Goal: Communication & Community: Answer question/provide support

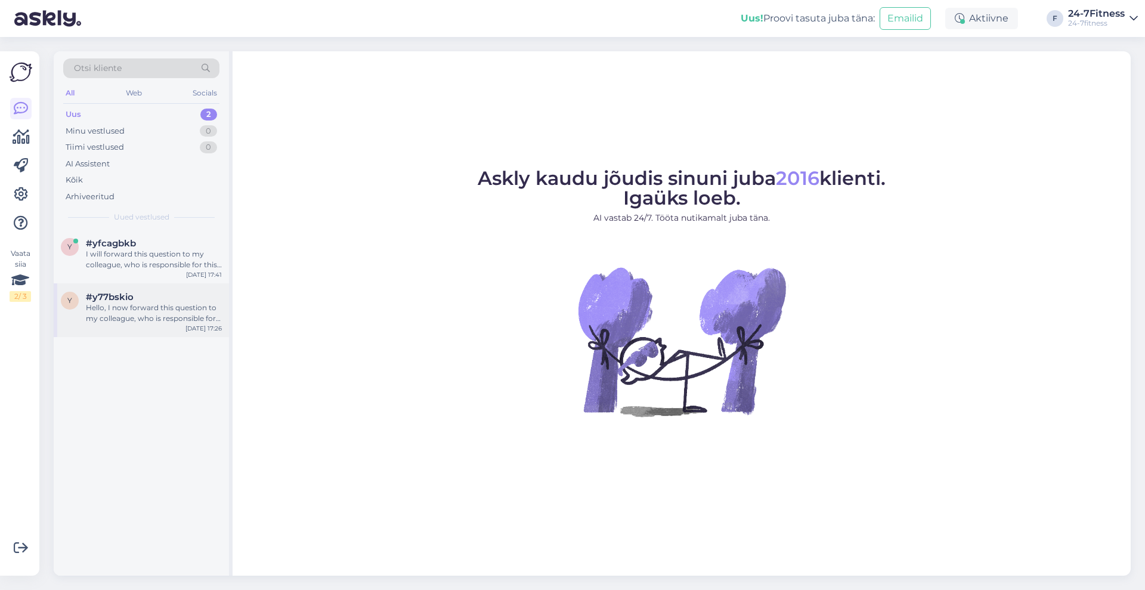
click at [181, 312] on div "Hello, I now forward this question to my colleague, who is responsible for this…" at bounding box center [154, 312] width 136 height 21
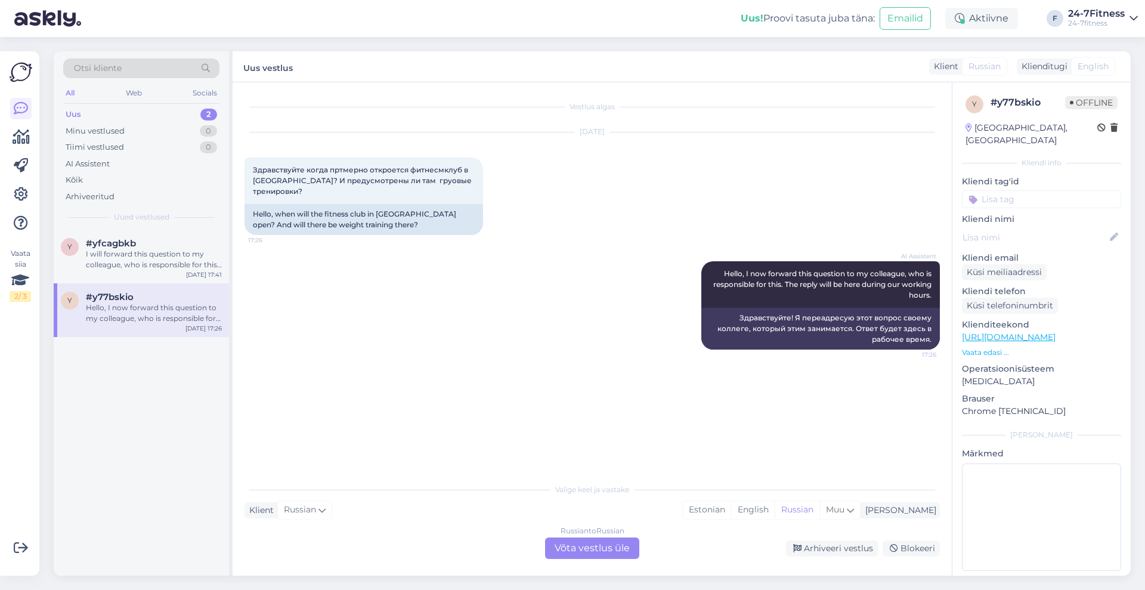
click at [592, 550] on div "Russian to Russian Võta vestlus üle" at bounding box center [592, 547] width 94 height 21
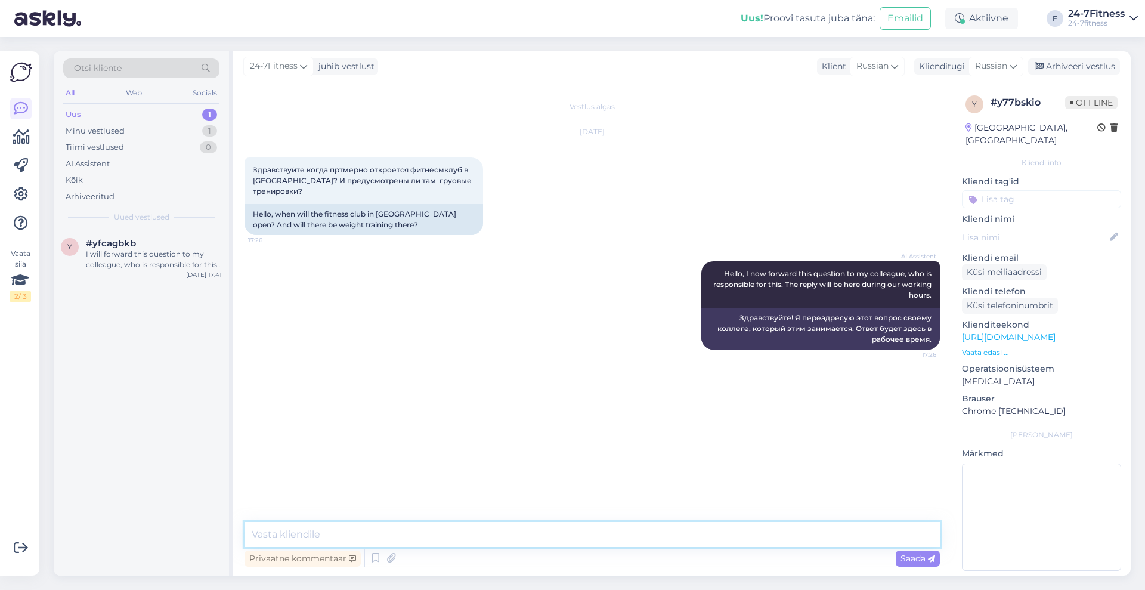
click at [529, 544] on textarea at bounding box center [591, 534] width 695 height 25
type textarea "Tere! M"
click at [997, 60] on span "Russian" at bounding box center [991, 66] width 32 height 13
type input "est"
click at [954, 118] on link "Estonian" at bounding box center [968, 119] width 131 height 19
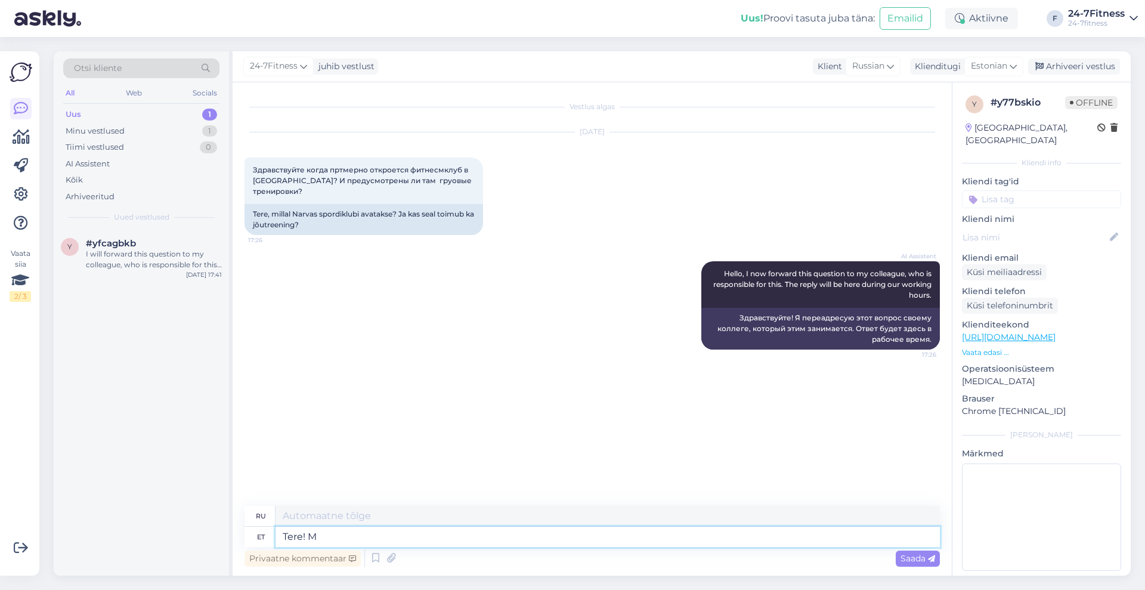
click at [483, 537] on textarea "Tere! M" at bounding box center [607, 537] width 664 height 20
type textarea "Привет! М"
type textarea "Tere! Meie a"
type textarea "Привет! Мы"
type textarea "Tere! Meie andmetel pe"
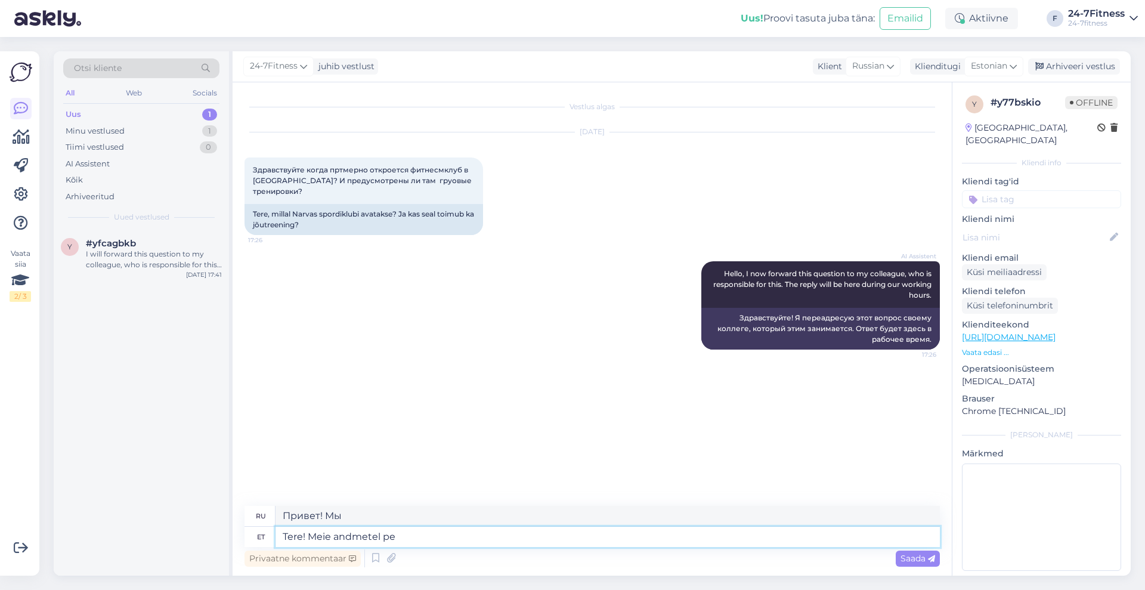
type textarea "Здравствуйте! По нашим данным"
type textarea "Tere! Meie andmetel peaks"
type textarea "Здравствуйте! По нашим данным, должно быть"
type textarea "Tere! Meie andmetel peaks [GEOGRAPHIC_DATA] sp"
type textarea "Здравствуйте! По нашим данным, Нарва должна"
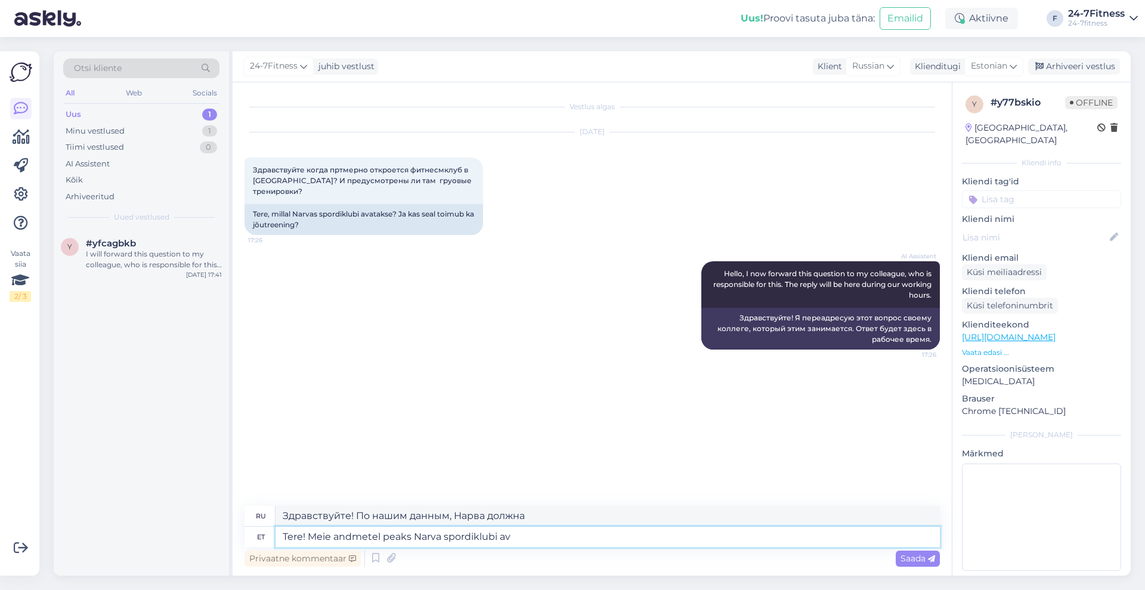
type textarea "Tere! Meie andmetel peaks Narva spordiklubi ava"
type textarea "Здравствуйте! По нашим данным, Нарвский спортивный клуб должен"
type textarea "Tere! Meie andmetel peaks Narva spordiklubi avatama s"
type textarea "Здравствуйте! По нашим данным, Нарвский спортивный клуб должен открыться."
type textarea "Tere! Meie andmetel peaks Narva spordiklubi avatama septembris, kui"
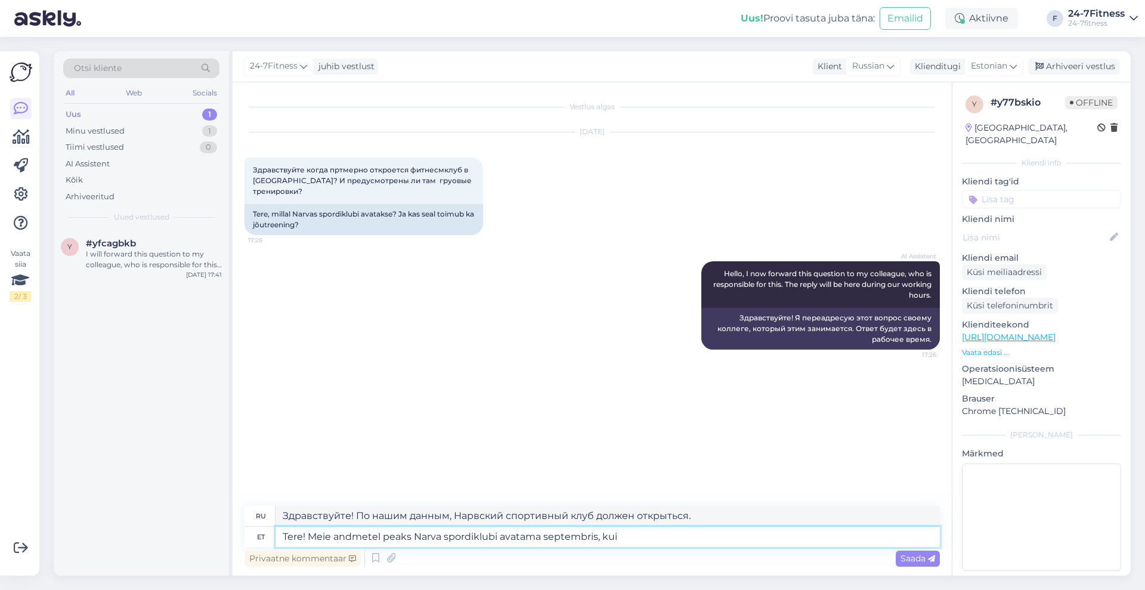
type textarea "Здравствуйте! По нашим данным, Нарвский спортивный клуб должен открыться в сент…"
type textarea "Tere! Meie andmetel peaks Narva spordiklubi avatama septembris, kuid par"
type textarea "Здравствуйте! По нашим данным, Нарвский спортивный клуб должен открыться в сент…"
type textarea "Tere! Meie andmetel peaks Narva spordiklubi avatama septembris, kuid paraku t"
type textarea "Здравствуйте! По нашим данным, Нарвский спортивный клуб должен открыться в сент…"
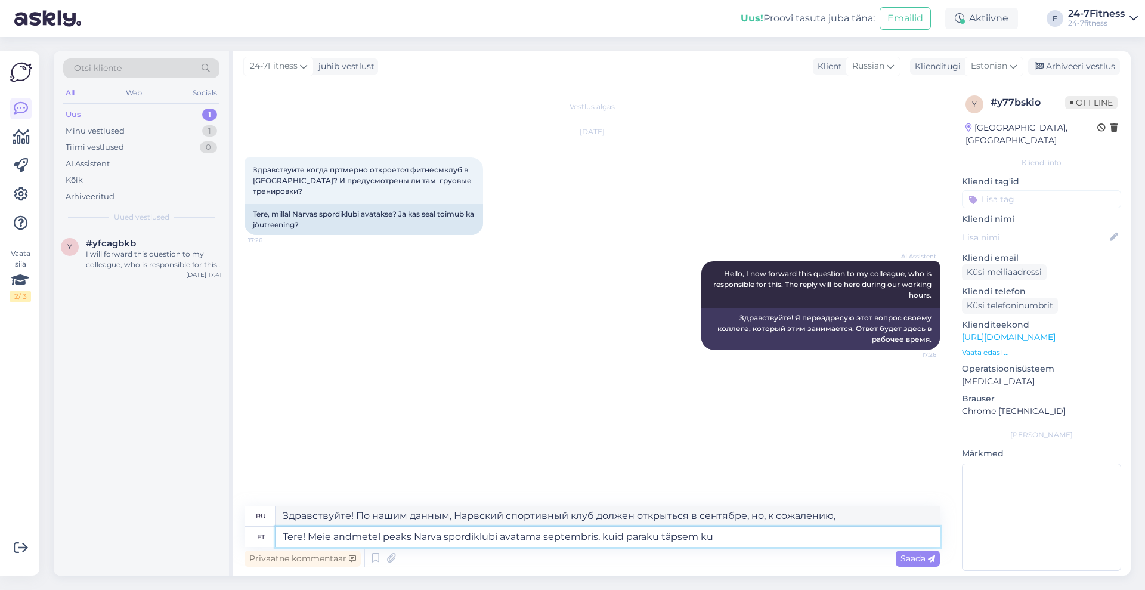
type textarea "Tere! Meie andmetel peaks Narva spordiklubi avatama septembris, kuid paraku täp…"
type textarea "Здравствуйте! По нашим данным, Нарвский спортивный клуб должен открыться в сент…"
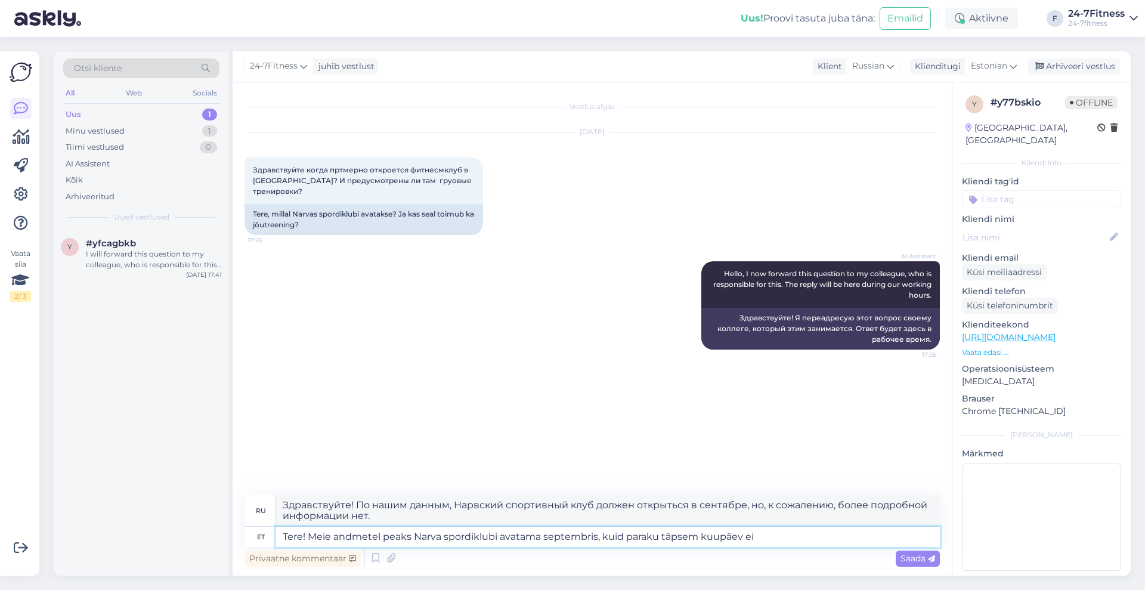
type textarea "Tere! Meie andmetel peaks Narva spordiklubi avatama septembris, kuid paraku täp…"
type textarea "Здравствуйте! По нашим данным, Нарвский спортивный клуб должен открыться в сент…"
type textarea "Tere! Meie andmetel peaks Narva spordiklubi avatama septembris, kuid paraku täp…"
type textarea "Здравствуйте! По нашим данным, Нарвский спортивный клуб должен открыться в сент…"
type textarea "Tere! Meie andmetel peaks Narva spordiklubi avatama septembris, kuid paraku täp…"
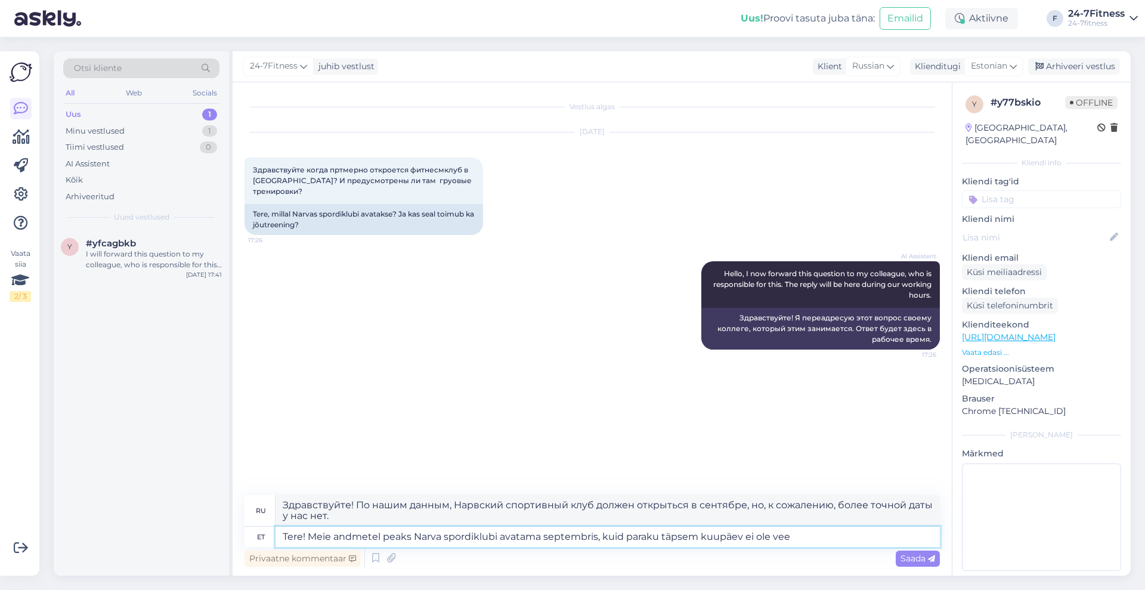
type textarea "Здравствуйте! По нашим данным, Нарвский спортивный клуб должен открыться в сент…"
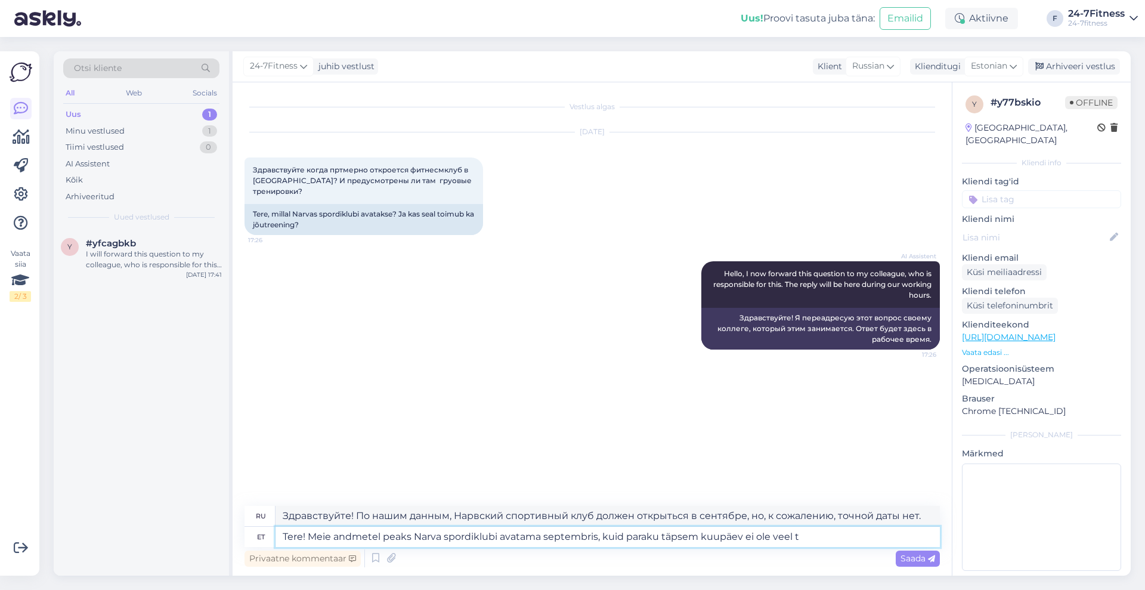
type textarea "Tere! Meie andmetel peaks Narva spordiklubi avatama septembris, kuid paraku täp…"
type textarea "Здравствуйте! По нашим данным, Нарвский спортивный клуб должен открыться в сент…"
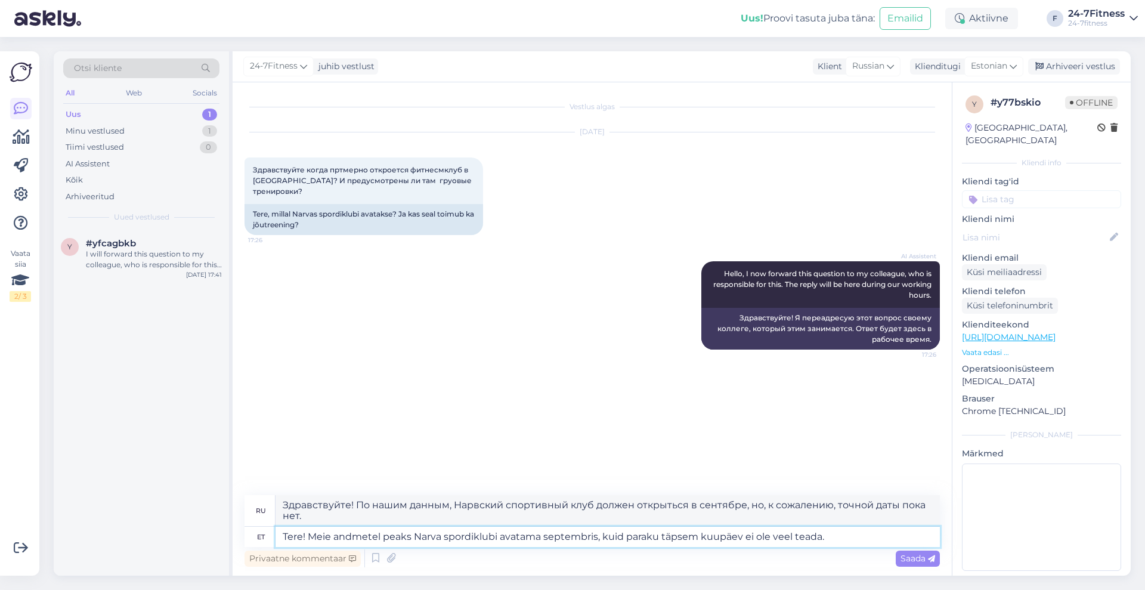
type textarea "Tere! Meie andmetel peaks Narva spordiklubi avatama septembris, kuid paraku täp…"
type textarea "Здравствуйте! По нашим данным, Нарвский спортивный клуб должен открыться в сент…"
type textarea "Tere! Meie andmetel peaks Narva spordiklubi avatama septembris, kuid paraku täp…"
type textarea "Здравствуйте! По нашим данным, Нарвский спортивный клуб должен открыться в сент…"
type textarea "Tere! Meie andmetel peaks Narva spordiklubi avatama septembris, kuid paraku täp…"
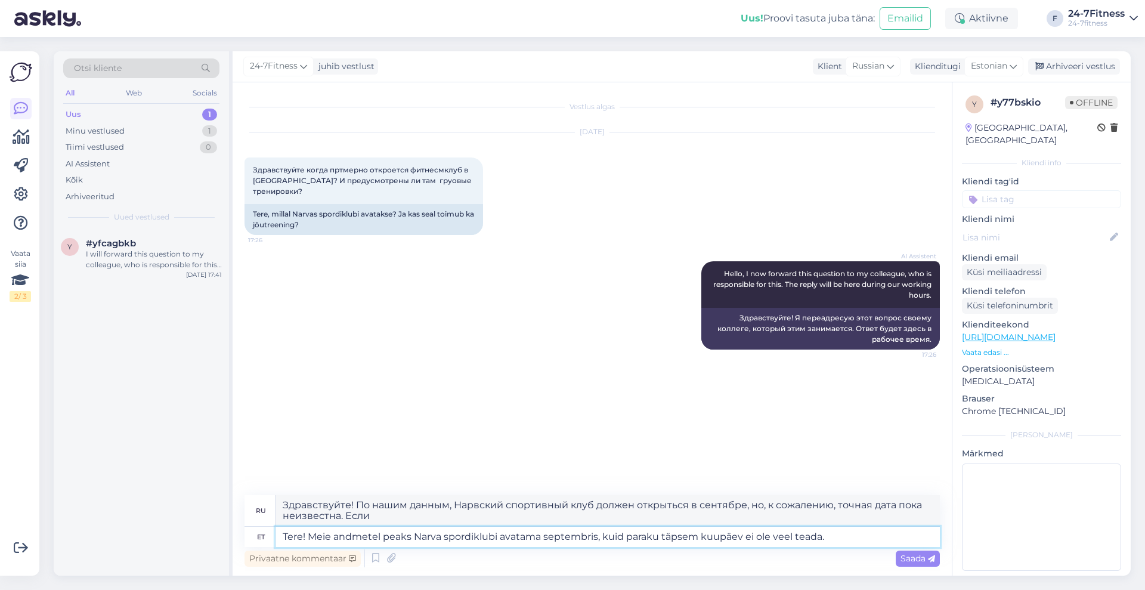
type textarea "Здравствуйте! По нашим данным, Нарвский спортивный клуб должен открыться в сент…"
paste textarea "Kui selgub Saue spordiklubi avamise [PERSON_NAME] kuupäev, siis kuulutame seda …"
type textarea "Tere! Meie andmetel peaks Narva spordiklubi avatama septembris, kuid paraku täp…"
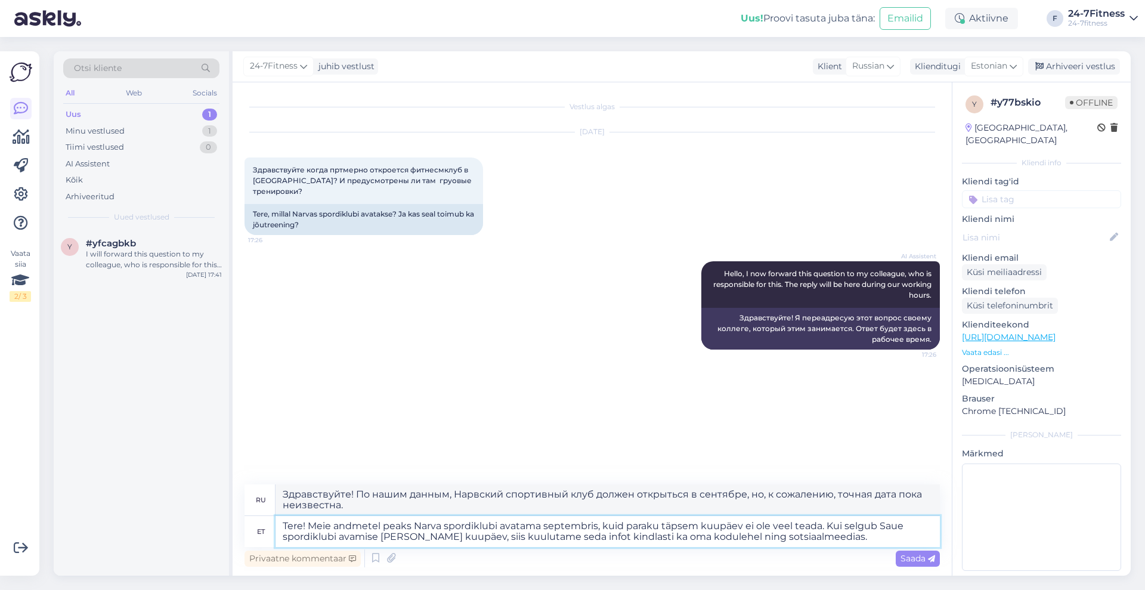
type textarea "Здравствуйте! По нашим данным, Нарвский спортивный клуб должен открыться в сент…"
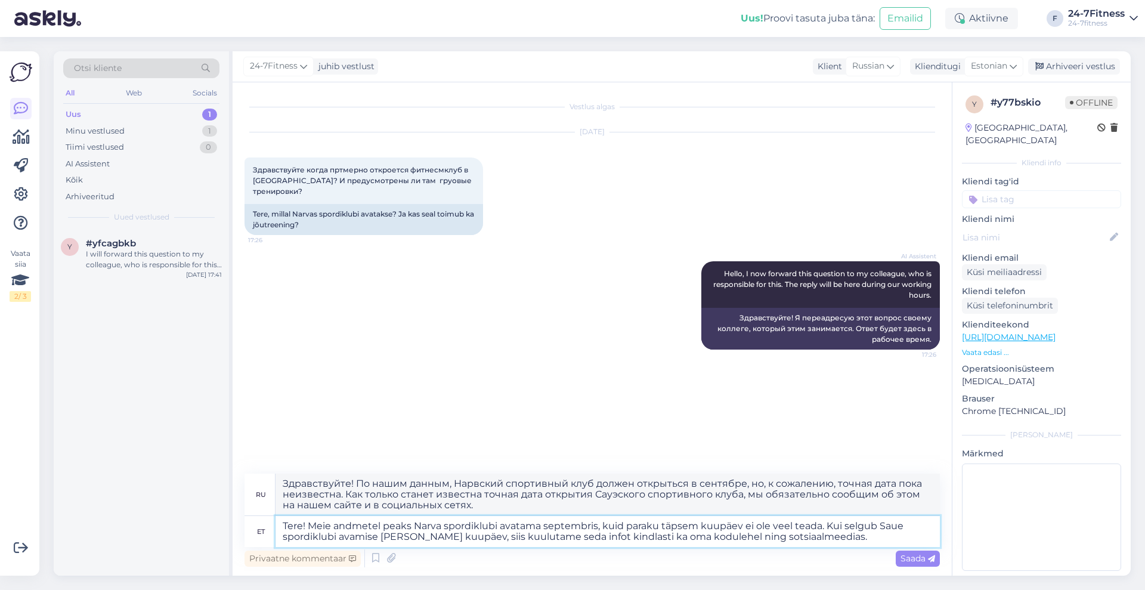
click at [888, 525] on textarea "Tere! Meie andmetel peaks Narva spordiklubi avatama septembris, kuid paraku täp…" at bounding box center [607, 531] width 664 height 31
type textarea "Tere! Meie andmetel peaks Narva spordiklubi avatama septembris, kuid paraku täp…"
type textarea "Здравствуйте! По нашим данным, Нарвский спортивный клуб должен открыться в сент…"
type textarea "Tere! Meie andmetel peaks Narva spordiklubi avatama septembris, kuid paraku täp…"
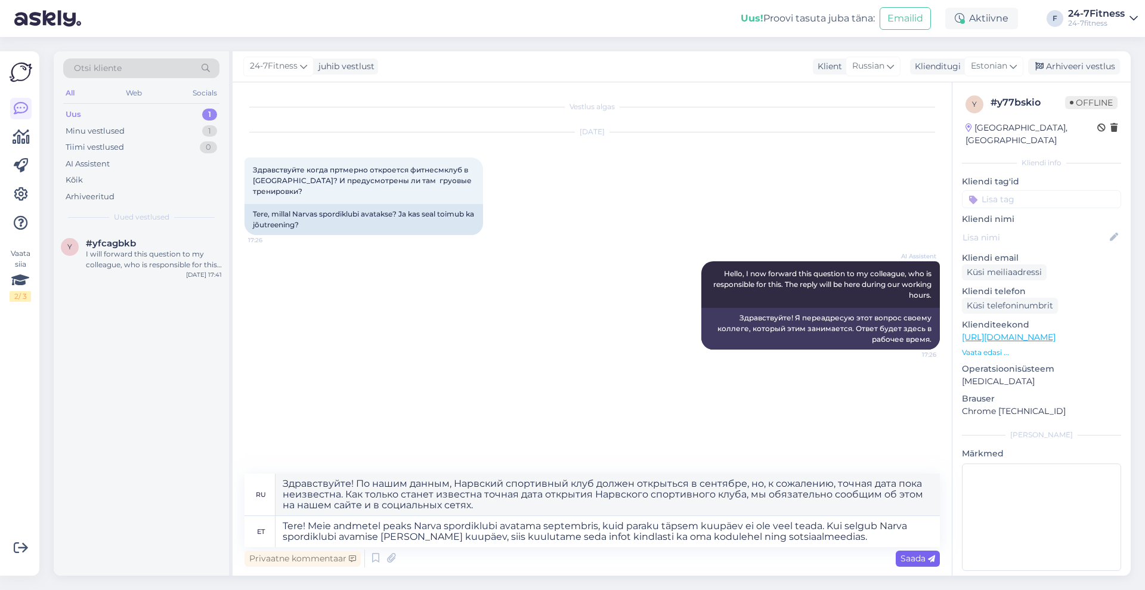
click at [916, 559] on span "Saada" at bounding box center [917, 558] width 35 height 11
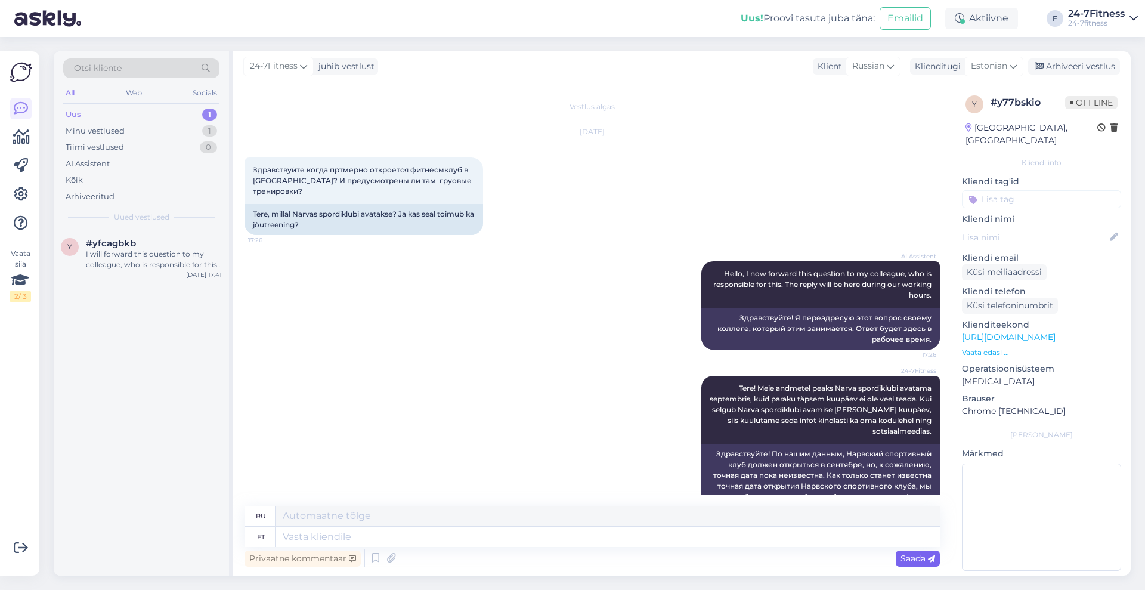
scroll to position [25, 0]
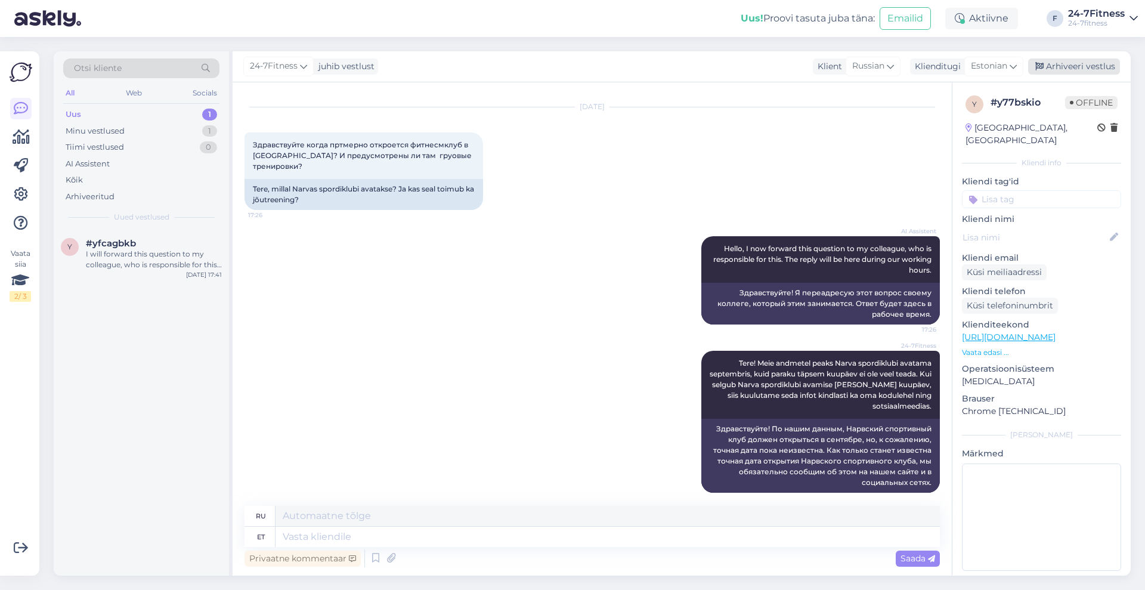
click at [1072, 67] on div "Arhiveeri vestlus" at bounding box center [1074, 66] width 92 height 16
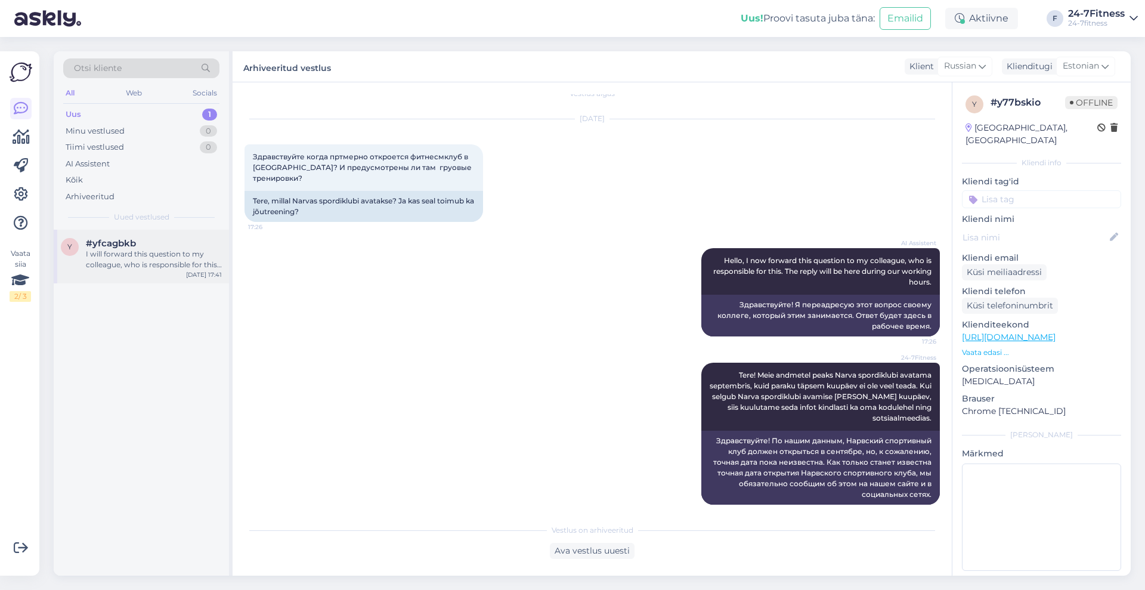
click at [204, 258] on div "I will forward this question to my colleague, who is responsible for this. The …" at bounding box center [154, 259] width 136 height 21
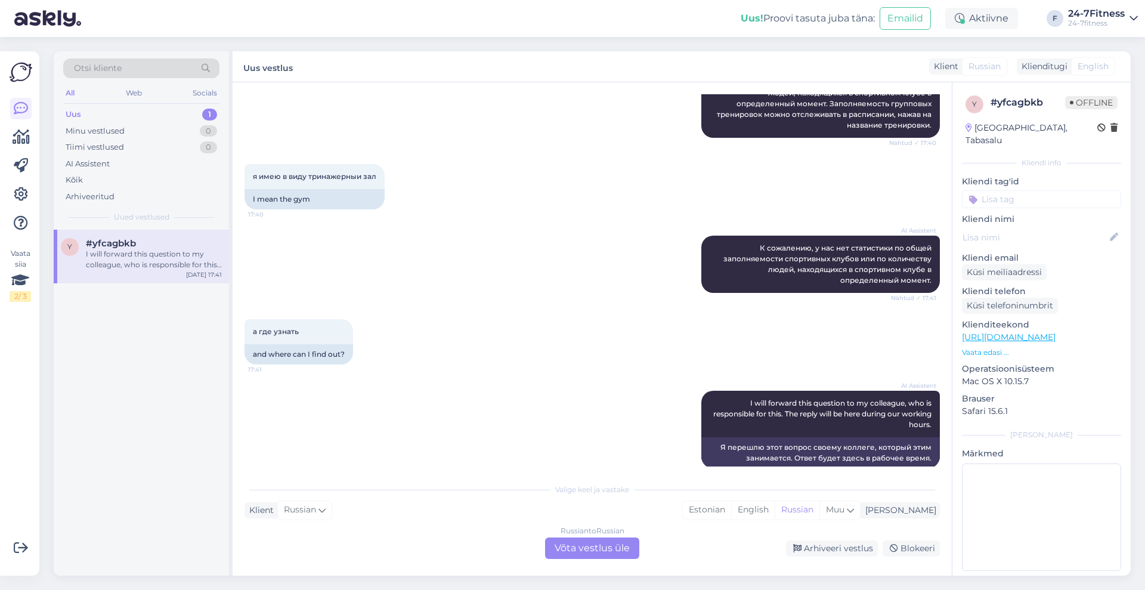
scroll to position [308, 0]
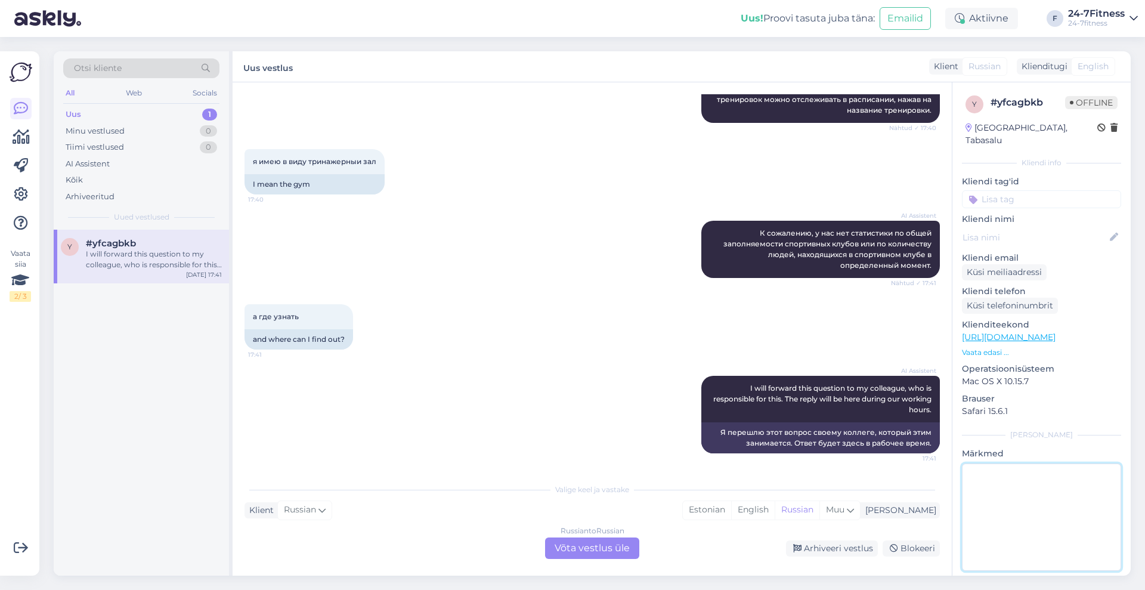
click at [1029, 495] on textarea at bounding box center [1041, 516] width 159 height 107
type textarea "Klient helistas, selgitatud telefonis."
click at [832, 552] on div "Arhiveeri vestlus" at bounding box center [832, 548] width 92 height 16
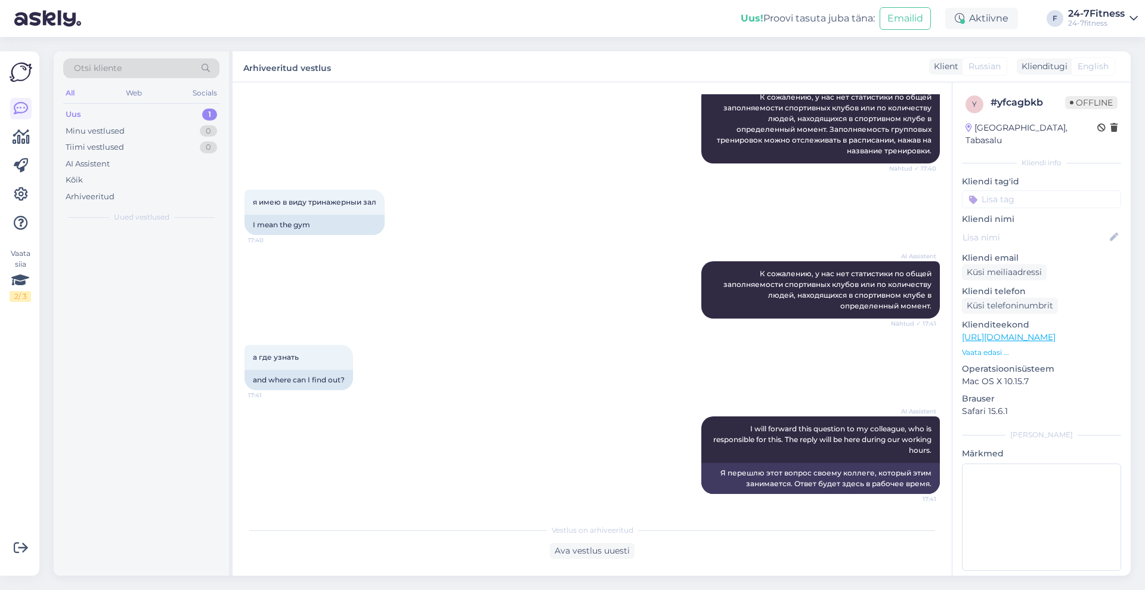
scroll to position [267, 0]
